Goal: Task Accomplishment & Management: Manage account settings

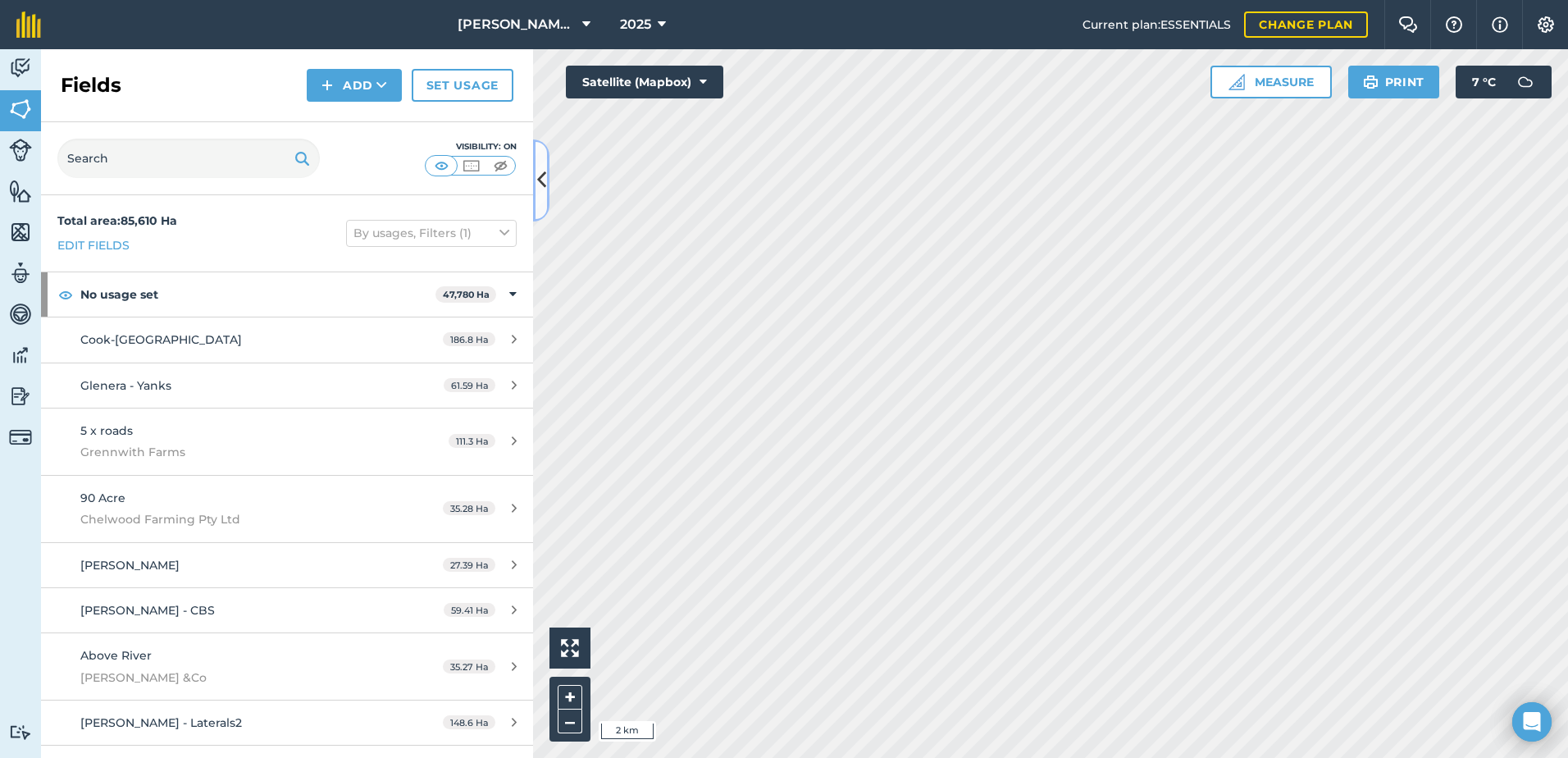
click at [545, 178] on icon at bounding box center [541, 179] width 9 height 29
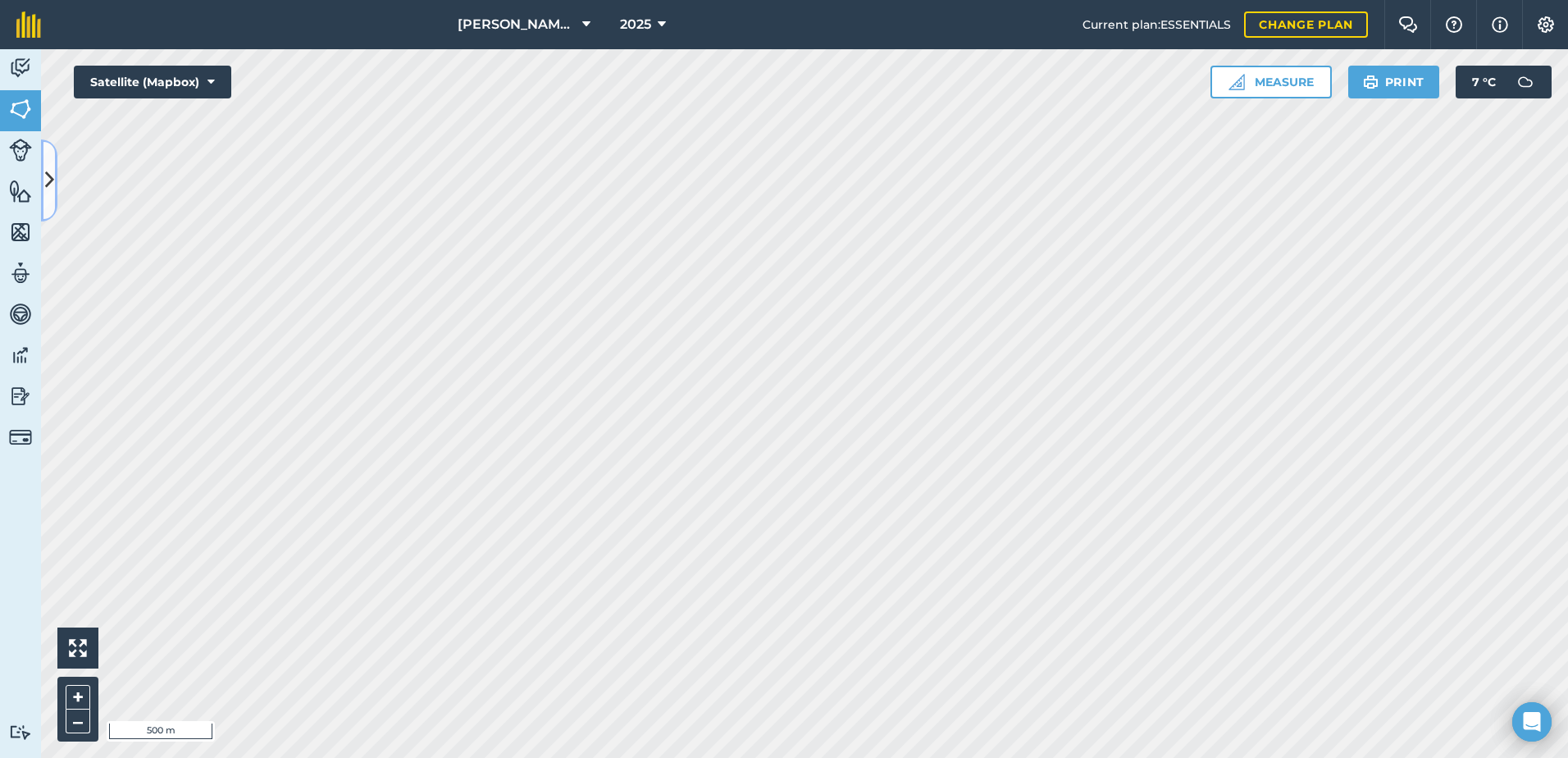
click at [52, 187] on icon at bounding box center [49, 179] width 9 height 29
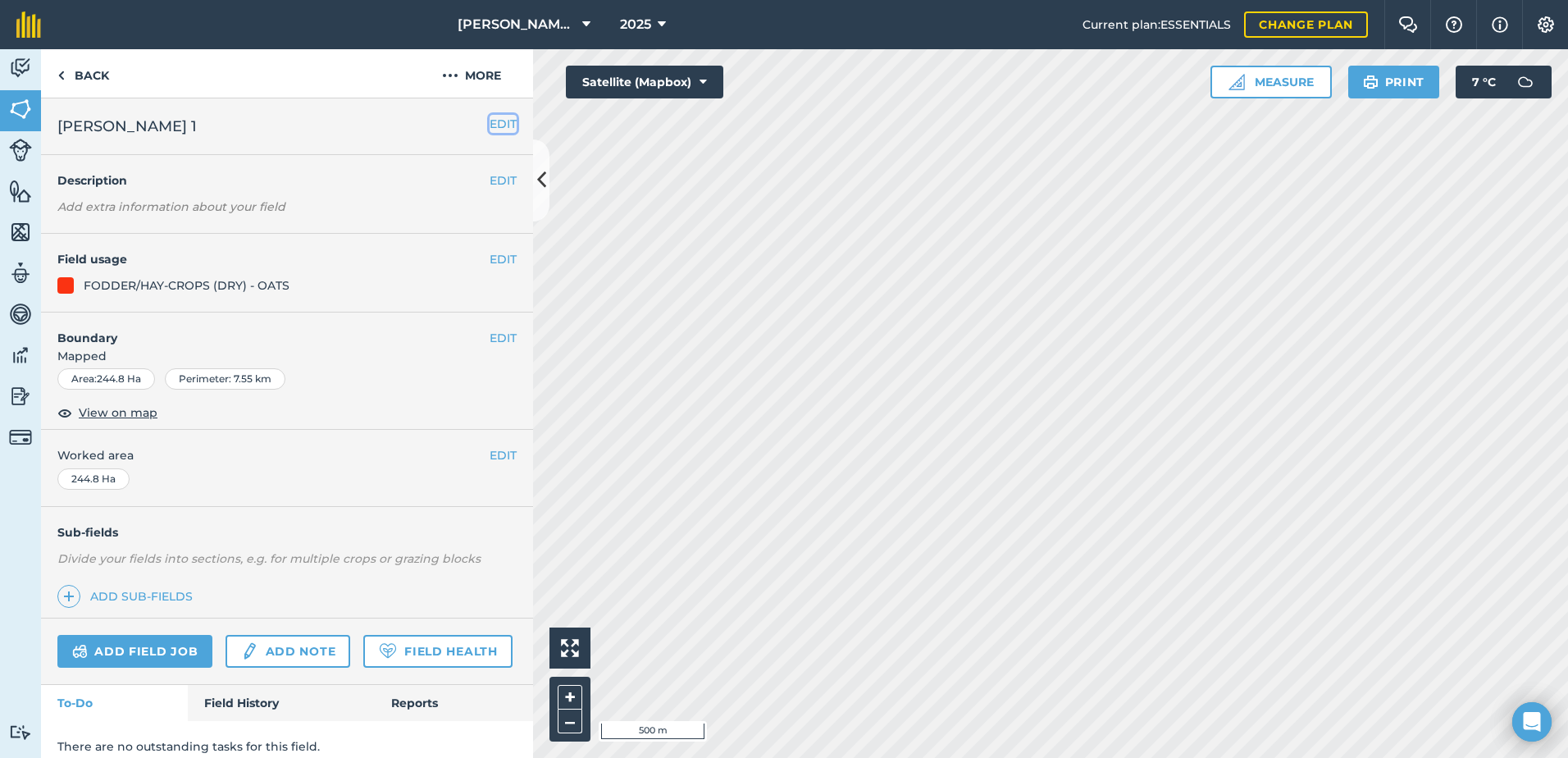
click at [490, 125] on button "EDIT" at bounding box center [503, 124] width 27 height 18
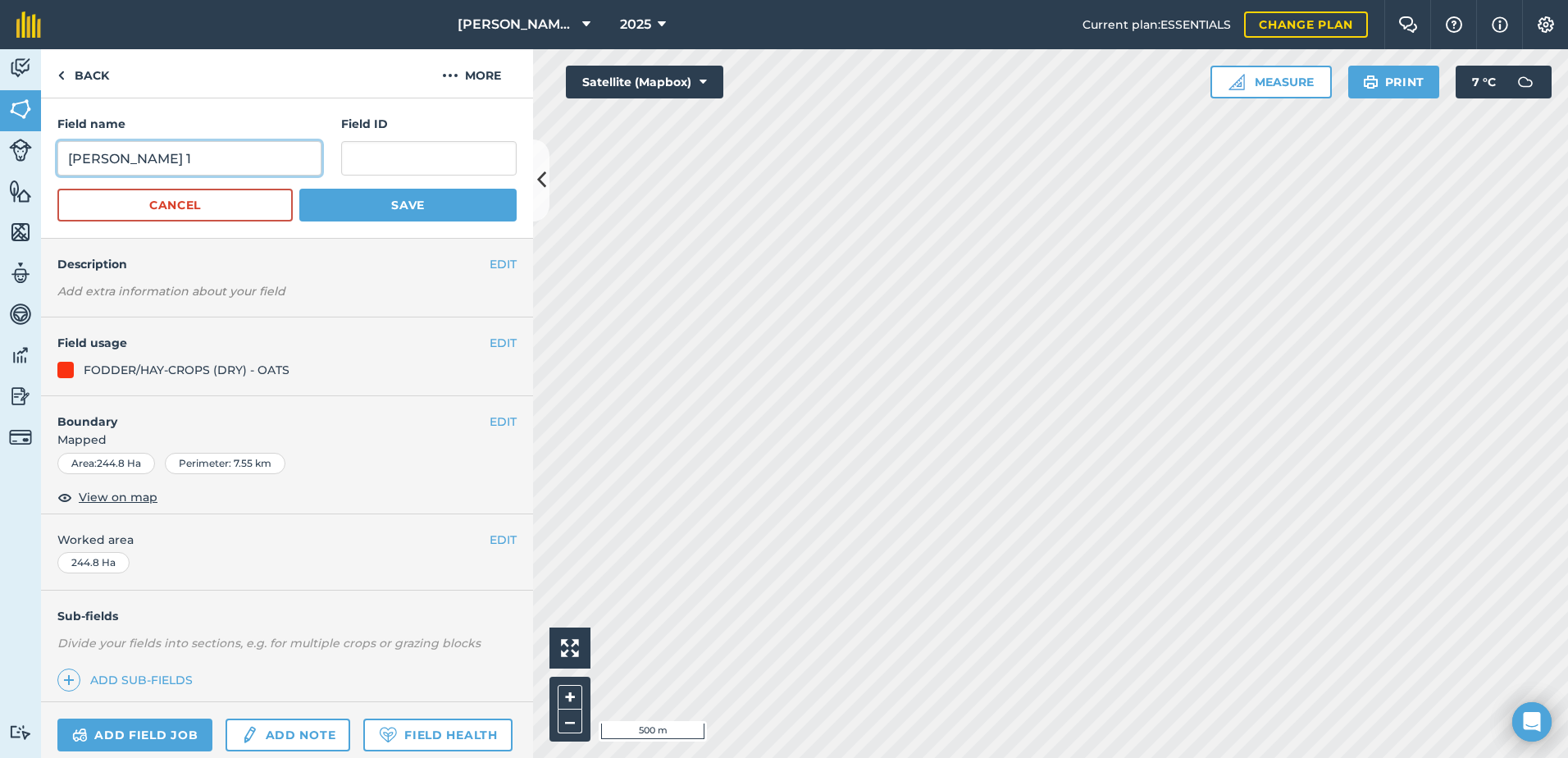
click at [143, 158] on input "[PERSON_NAME] 1" at bounding box center [189, 158] width 264 height 35
type input "[PERSON_NAME] 1"
click at [365, 205] on button "Save" at bounding box center [408, 204] width 217 height 33
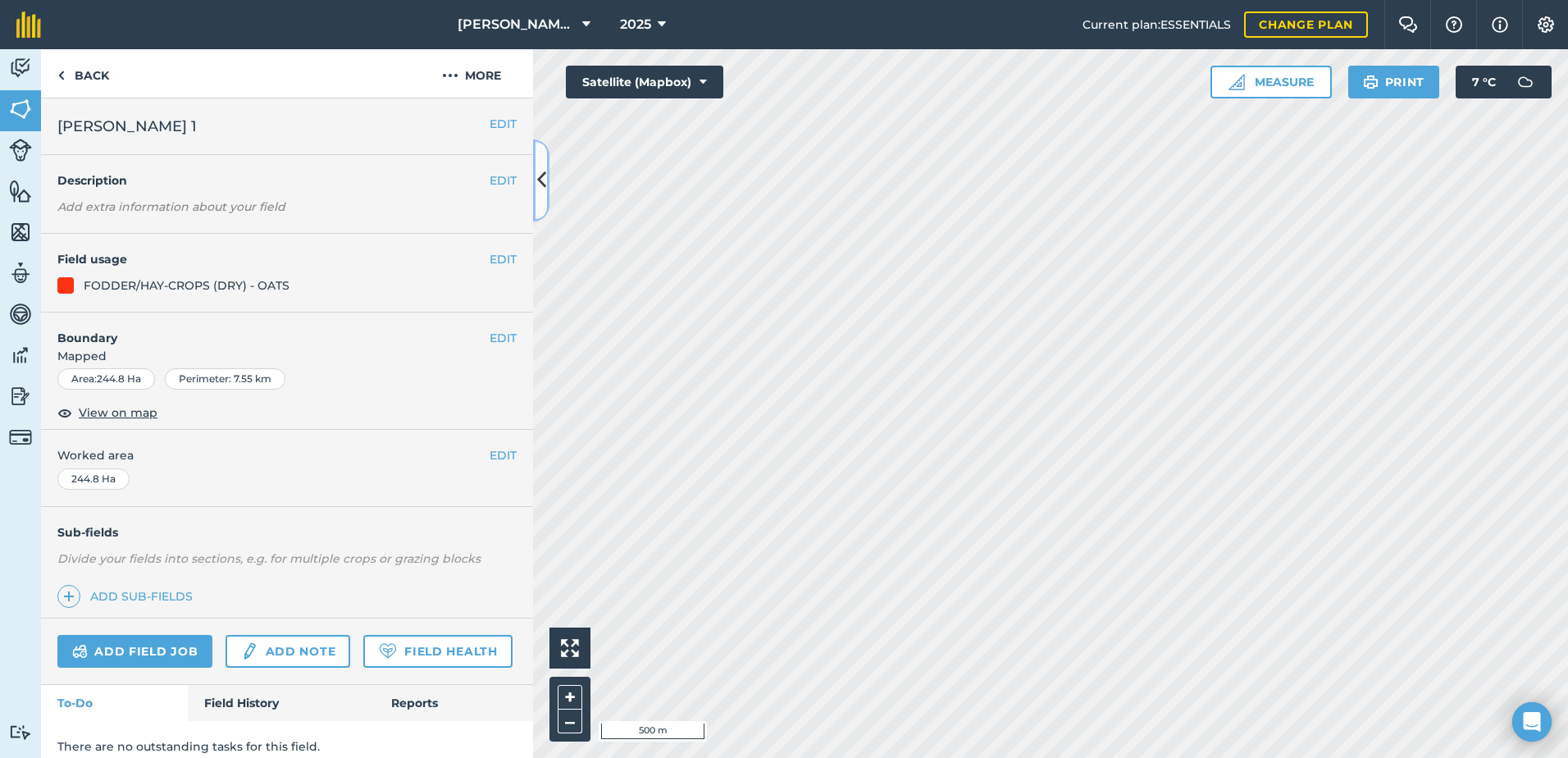
click at [541, 177] on icon at bounding box center [541, 179] width 9 height 29
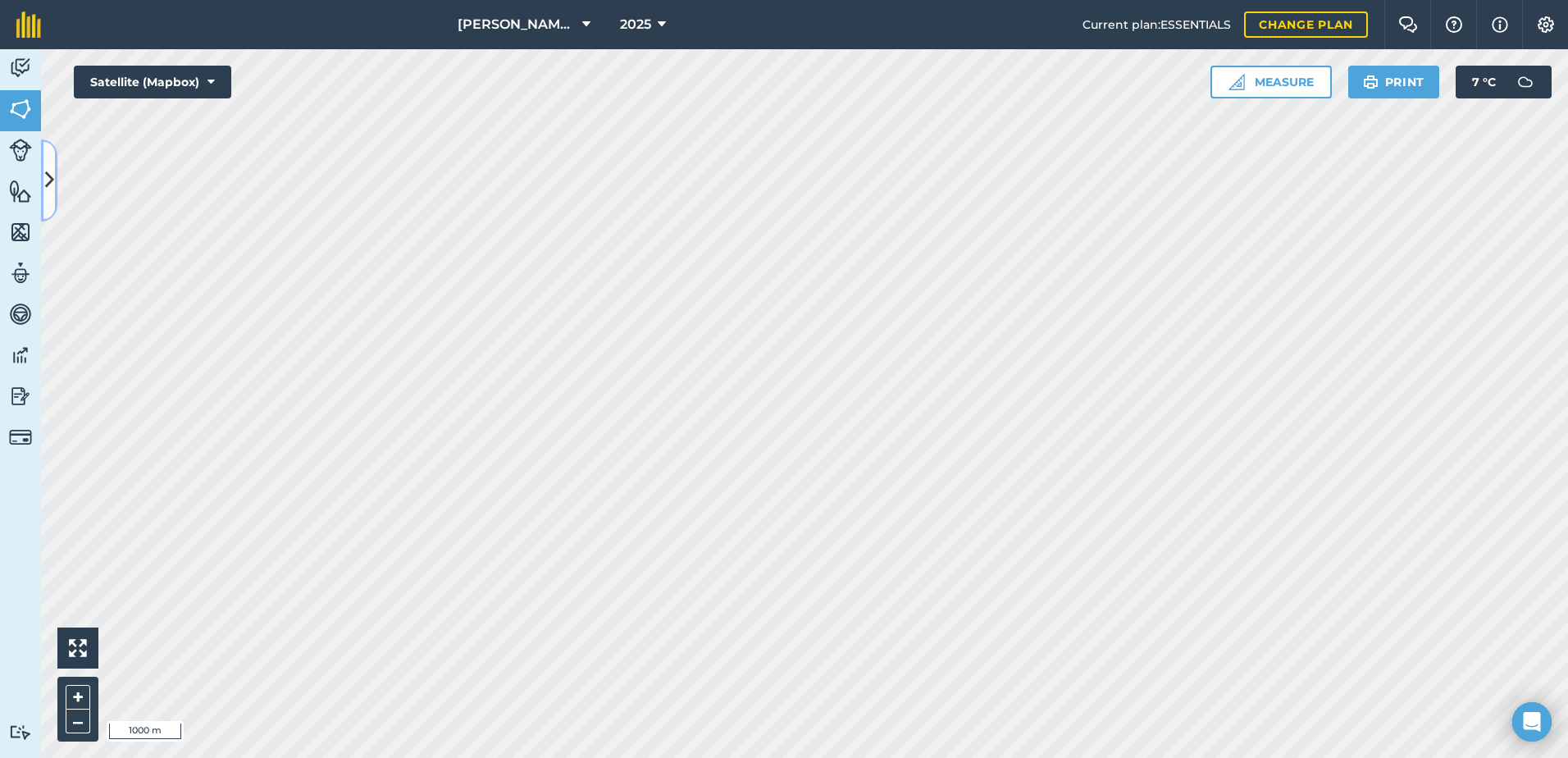
click at [53, 182] on icon at bounding box center [49, 179] width 9 height 29
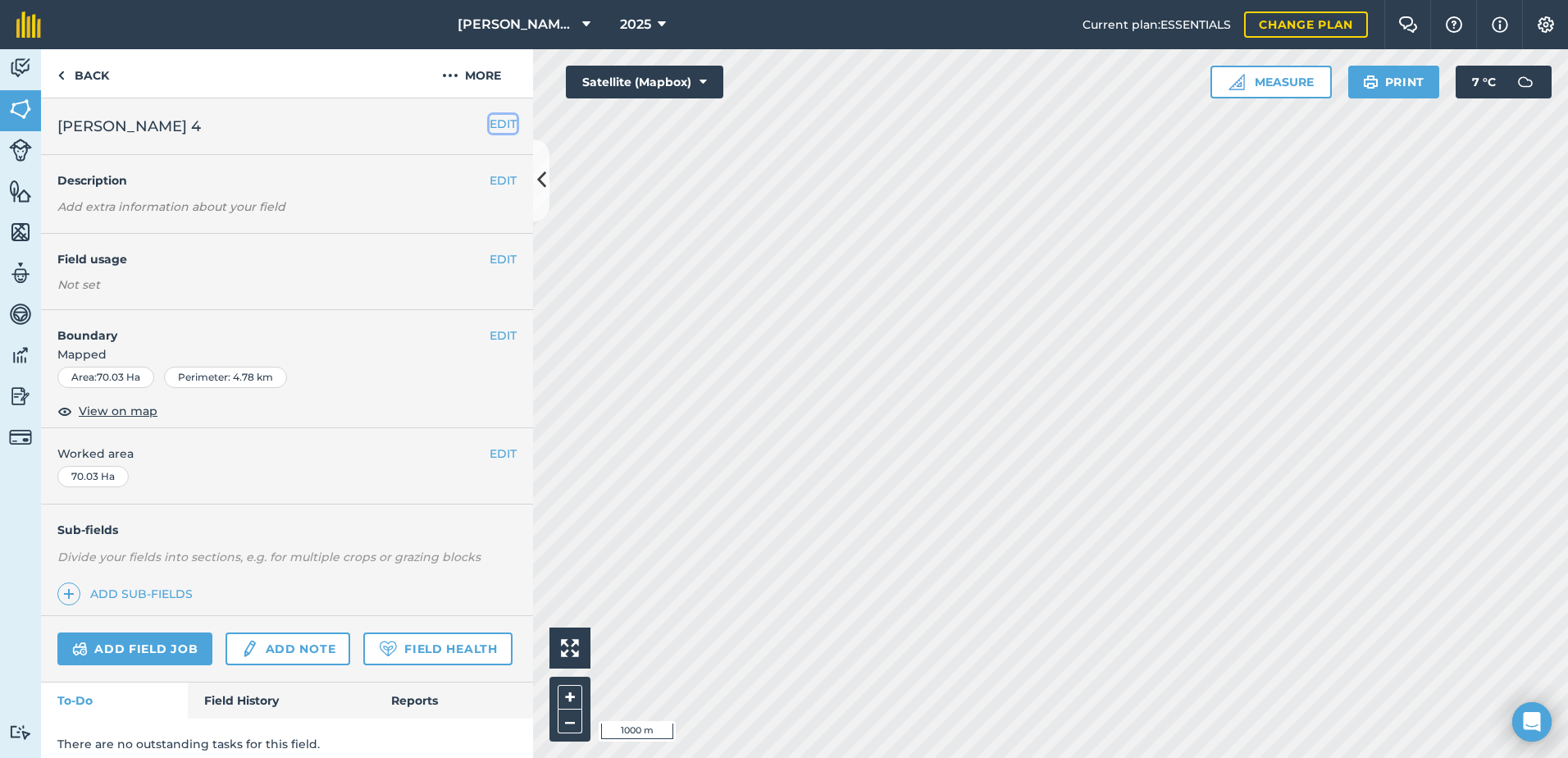
click at [490, 123] on button "EDIT" at bounding box center [503, 124] width 27 height 18
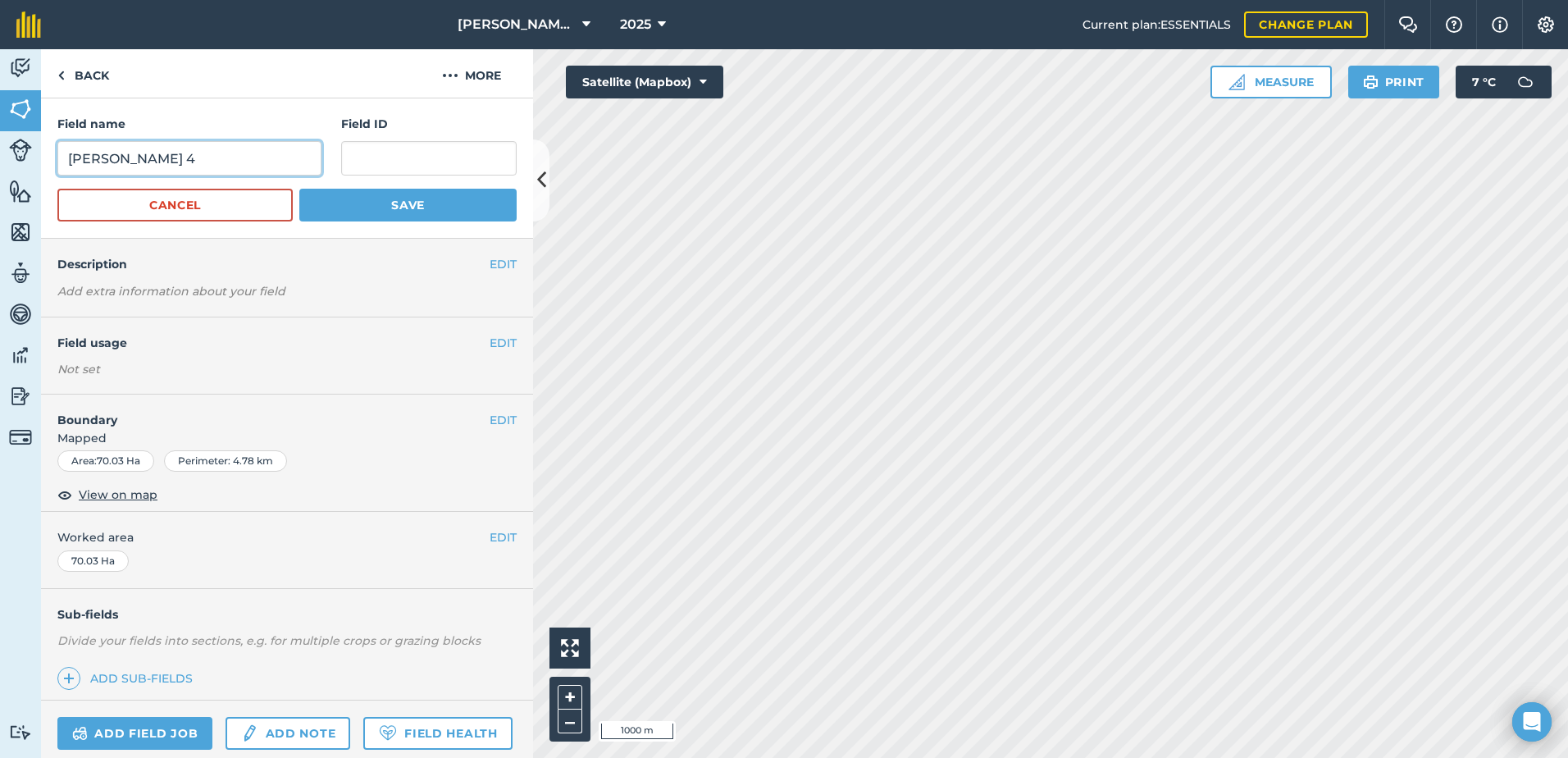
type input "[PERSON_NAME] 4"
click at [368, 214] on button "Save" at bounding box center [408, 204] width 217 height 33
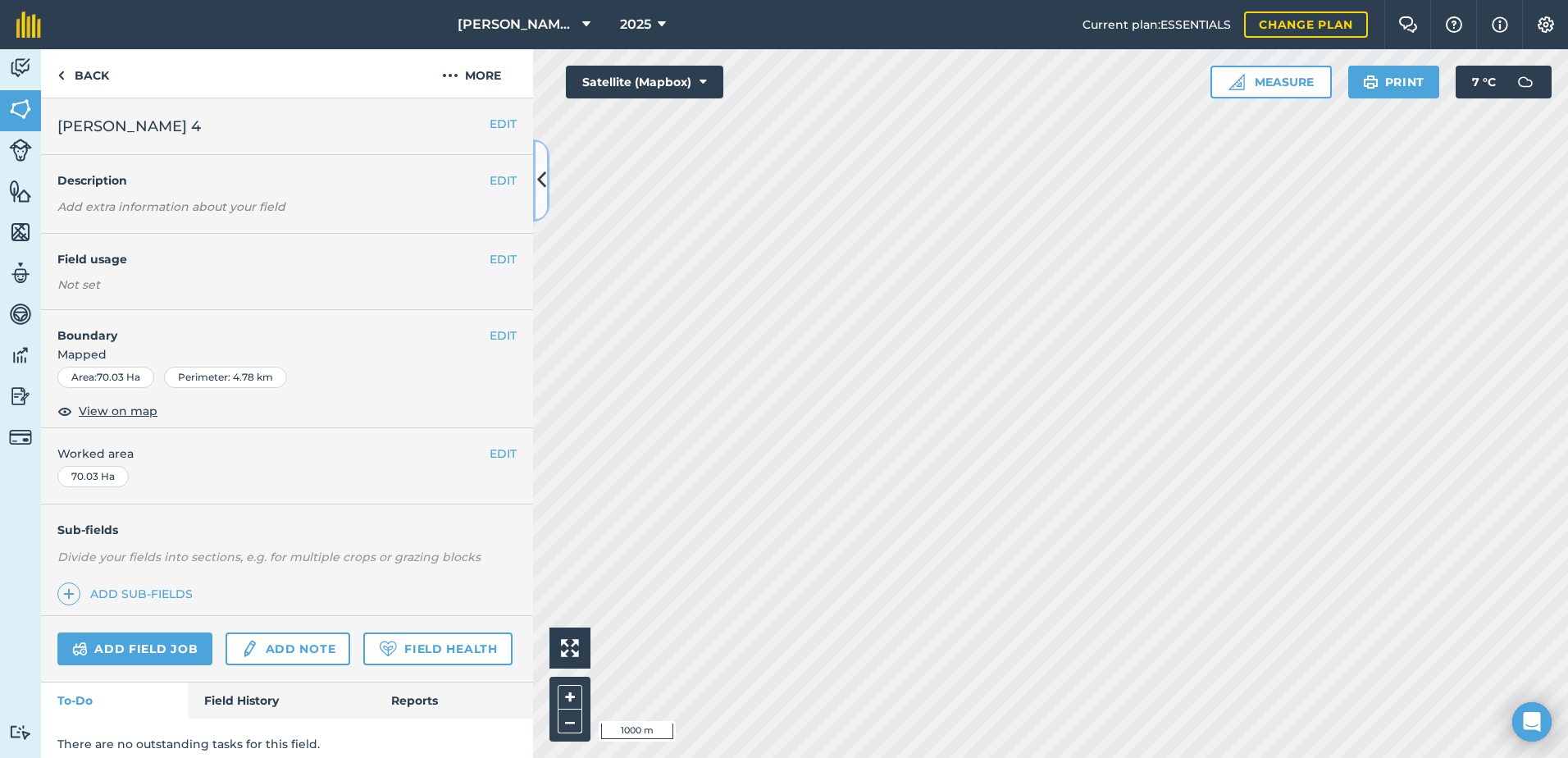
click at [543, 179] on icon at bounding box center [541, 179] width 9 height 29
